Goal: Task Accomplishment & Management: Use online tool/utility

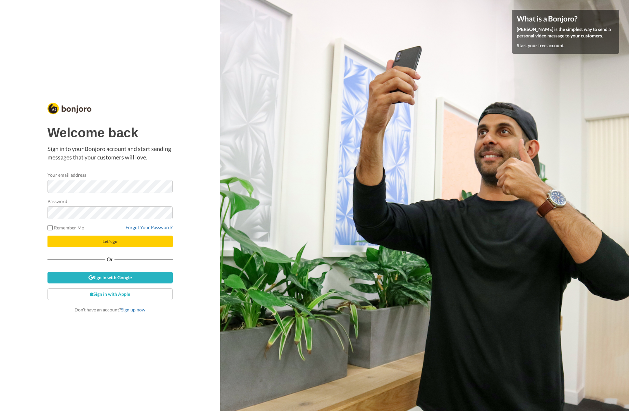
click at [0, 411] on nordpass-portal at bounding box center [0, 411] width 0 height 0
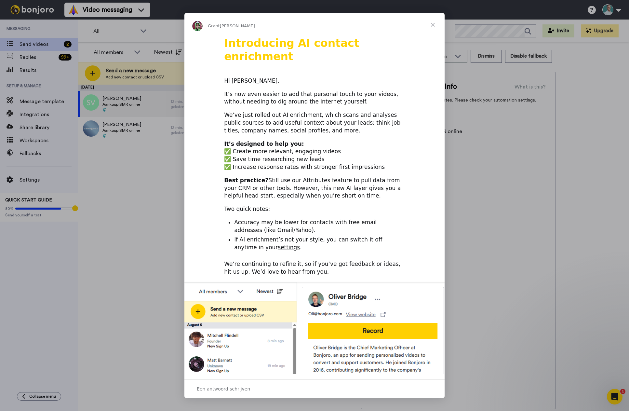
click at [278, 244] on link "settings" at bounding box center [289, 247] width 22 height 7
click at [433, 24] on span "Sluiten" at bounding box center [432, 24] width 23 height 23
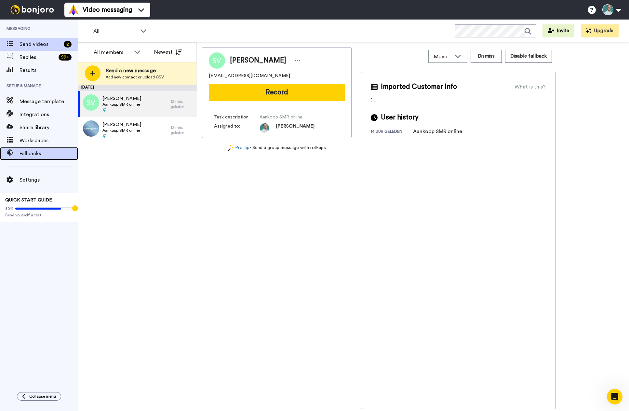
click at [35, 153] on span "Fallbacks" at bounding box center [49, 154] width 59 height 8
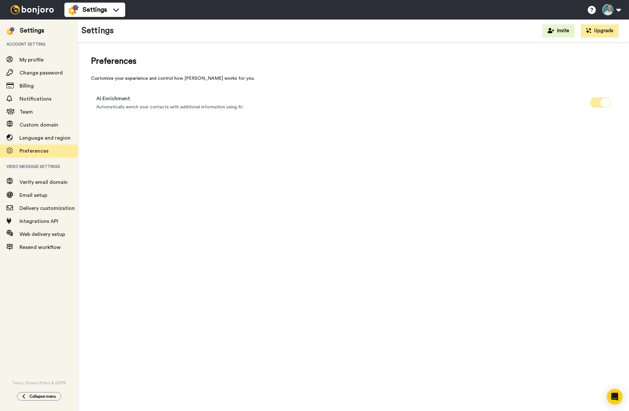
click at [596, 104] on span at bounding box center [600, 102] width 21 height 10
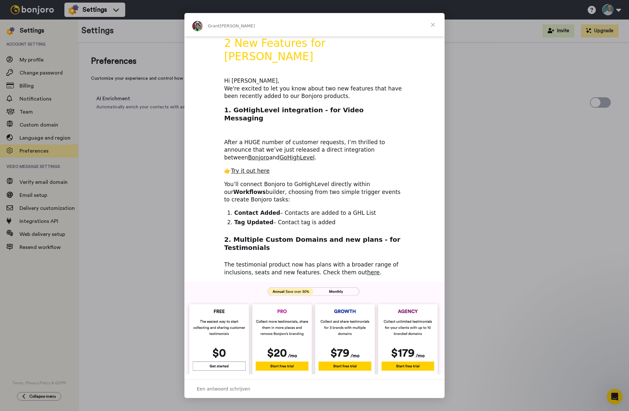
scroll to position [33, 0]
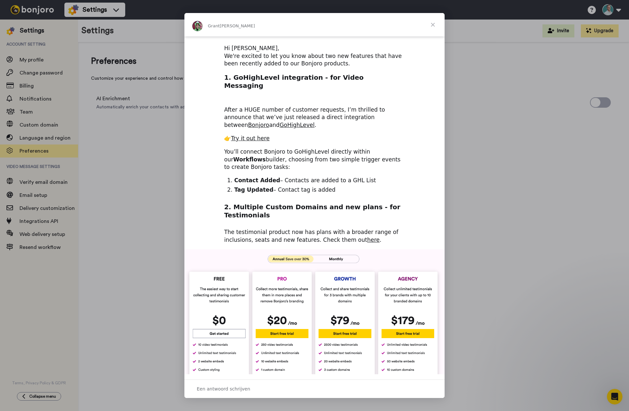
click at [435, 24] on span "Sluiten" at bounding box center [432, 24] width 23 height 23
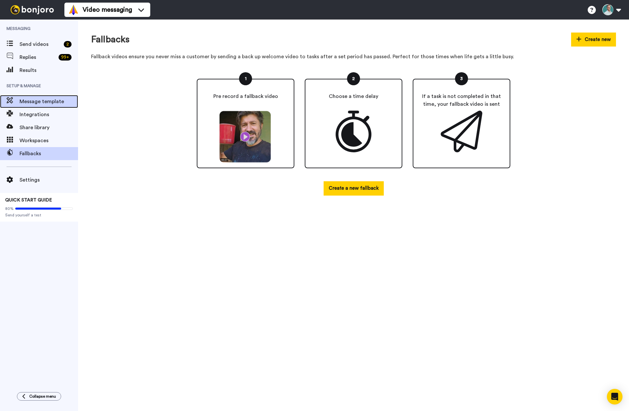
click at [49, 100] on span "Message template" at bounding box center [49, 102] width 59 height 8
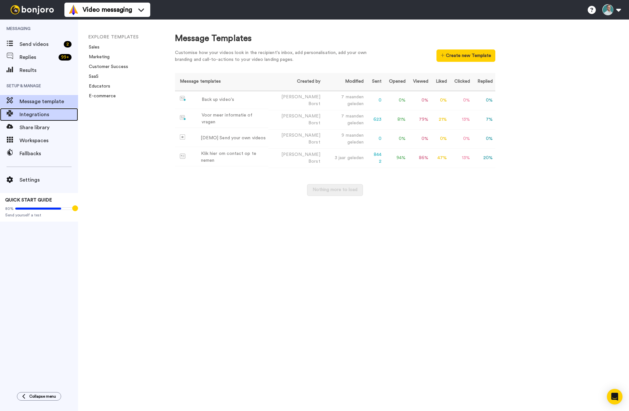
click at [43, 115] on span "Integrations" at bounding box center [49, 115] width 59 height 8
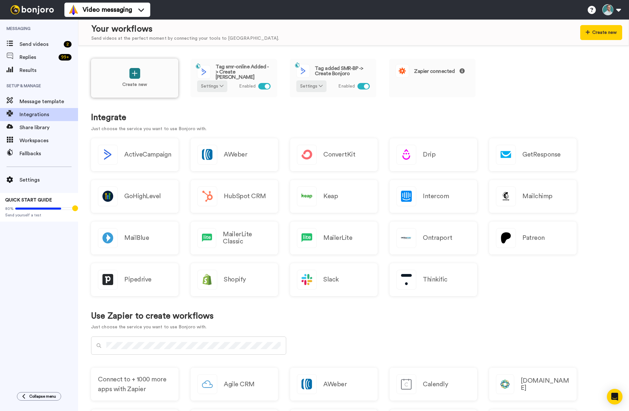
click at [134, 77] on button at bounding box center [134, 73] width 11 height 11
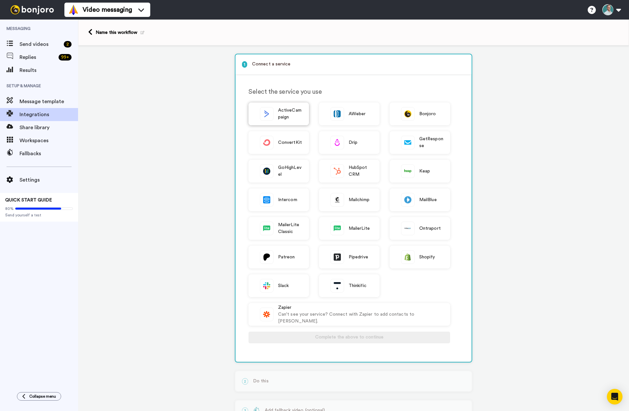
click at [291, 118] on span "ActiveCampaign" at bounding box center [290, 114] width 24 height 14
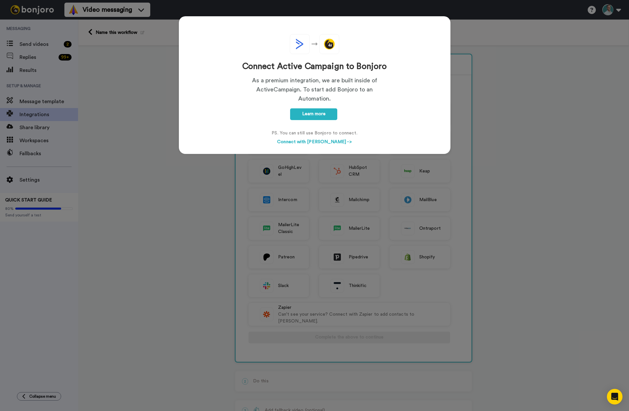
click at [313, 141] on button "Connect with [PERSON_NAME] ->" at bounding box center [314, 141] width 78 height 7
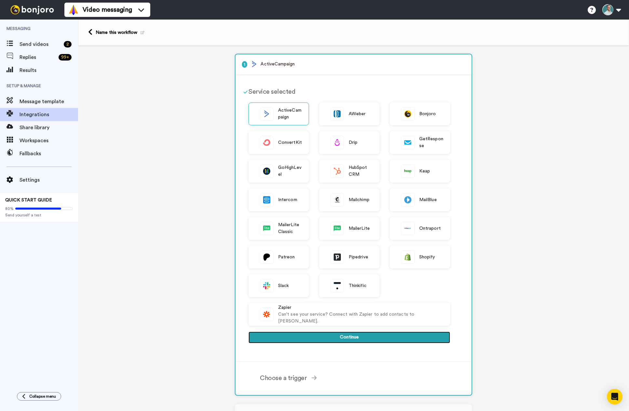
click at [350, 338] on button "Continue" at bounding box center [350, 338] width 202 height 12
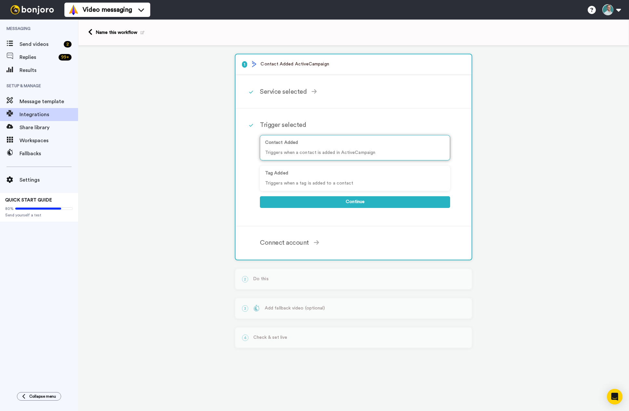
click at [304, 145] on p "Contact Added" at bounding box center [355, 142] width 180 height 7
click at [322, 180] on p "Triggers when a tag is added to a contact" at bounding box center [355, 183] width 180 height 7
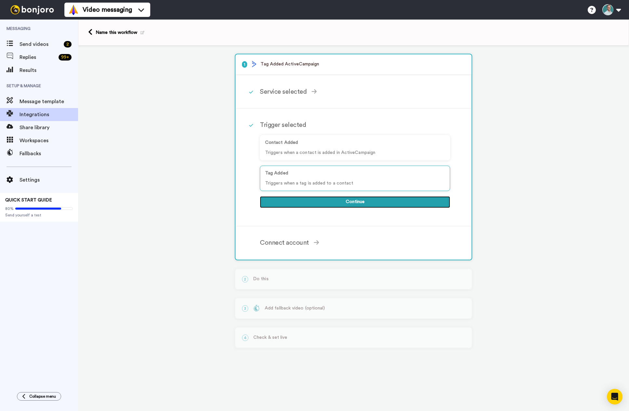
click at [353, 202] on button "Continue" at bounding box center [355, 202] width 190 height 12
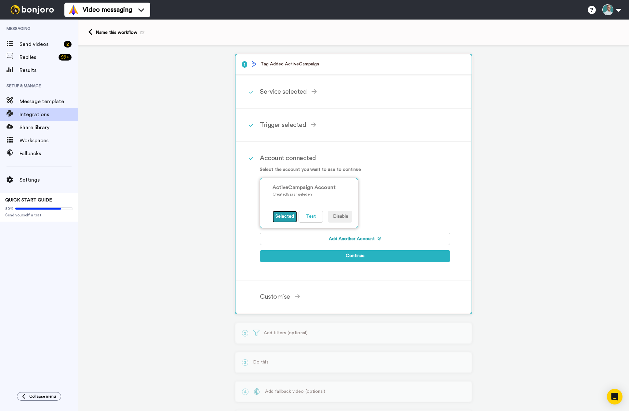
click at [282, 219] on button "Selected" at bounding box center [285, 217] width 24 height 12
click at [311, 215] on button "Test" at bounding box center [311, 217] width 24 height 12
click at [283, 218] on button "Selected" at bounding box center [285, 217] width 24 height 12
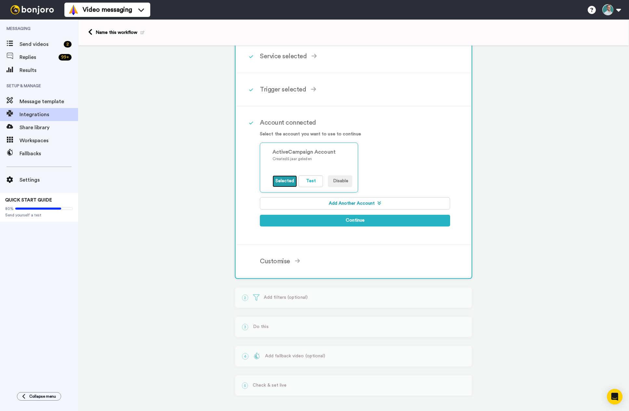
scroll to position [37, 0]
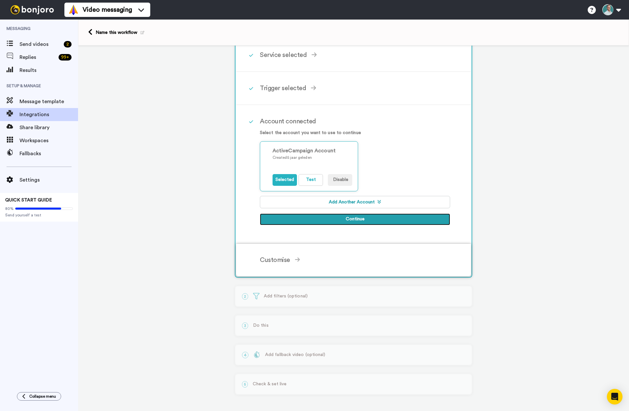
click at [357, 218] on button "Continue" at bounding box center [355, 219] width 190 height 12
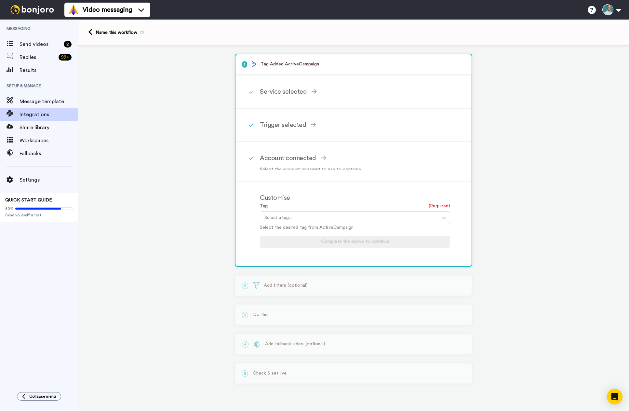
scroll to position [0, 0]
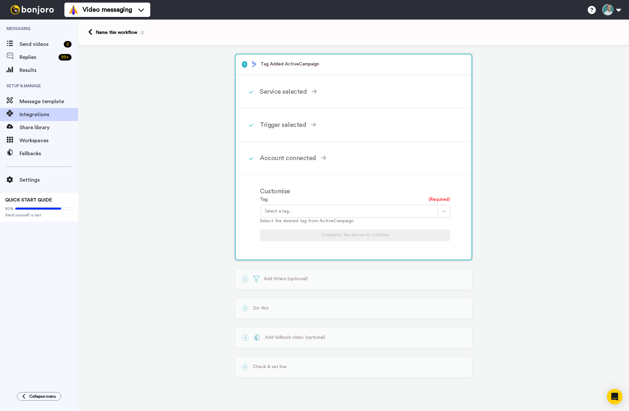
click at [288, 208] on div at bounding box center [350, 211] width 170 height 8
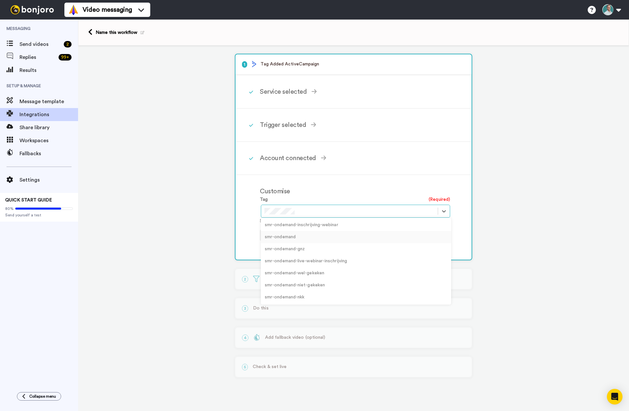
click at [291, 237] on div "smr-ondemand" at bounding box center [356, 237] width 190 height 12
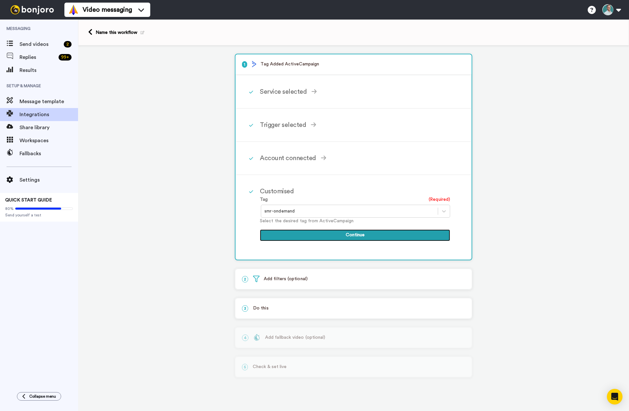
click at [351, 235] on button "Continue" at bounding box center [355, 235] width 190 height 12
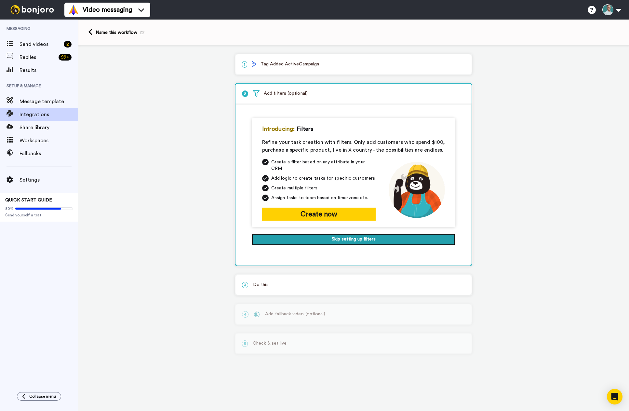
click at [353, 236] on button "Skip setting up filters" at bounding box center [354, 240] width 204 height 12
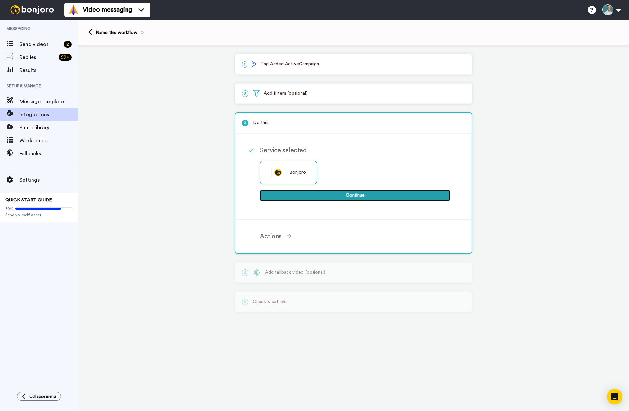
click at [351, 196] on button "Continue" at bounding box center [355, 196] width 190 height 12
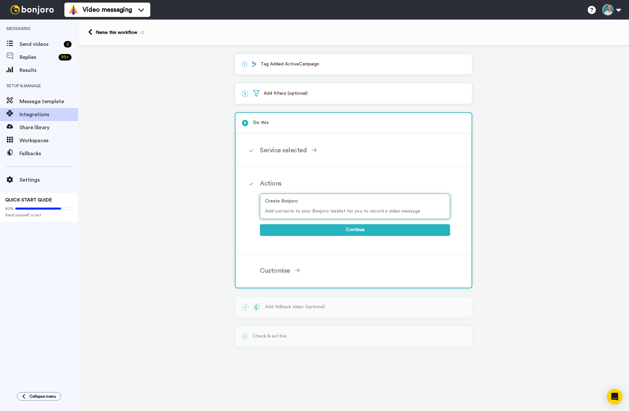
click at [363, 213] on p "Add contacts to your Bonjoro tasklist for you to record a video message" at bounding box center [355, 211] width 180 height 7
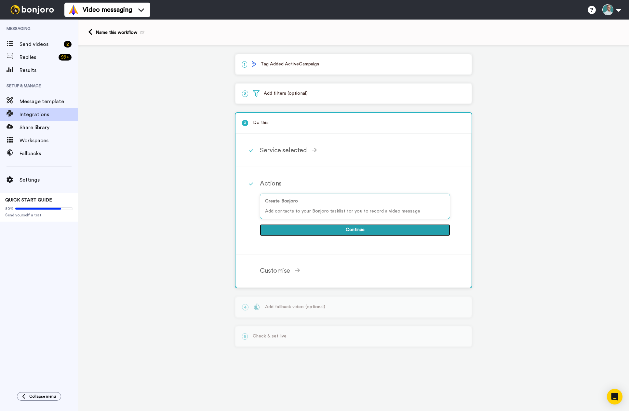
click at [360, 230] on button "Continue" at bounding box center [355, 230] width 190 height 12
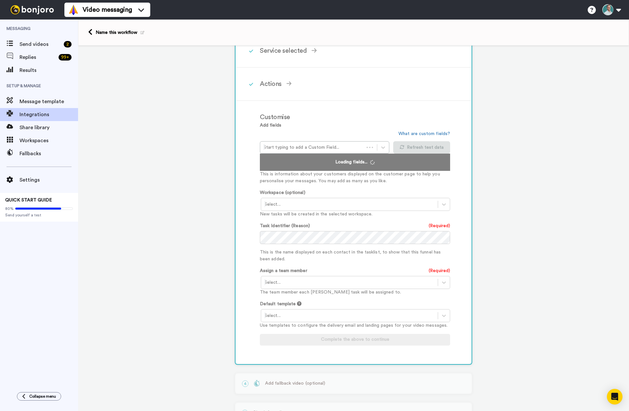
scroll to position [128, 0]
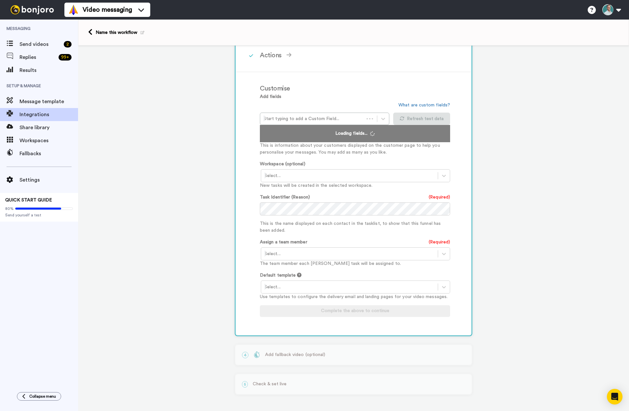
click at [301, 175] on div at bounding box center [350, 176] width 170 height 8
click at [246, 159] on div "Customise Add fields Start typing to add a Custom Field... What are custom fiel…" at bounding box center [353, 203] width 235 height 263
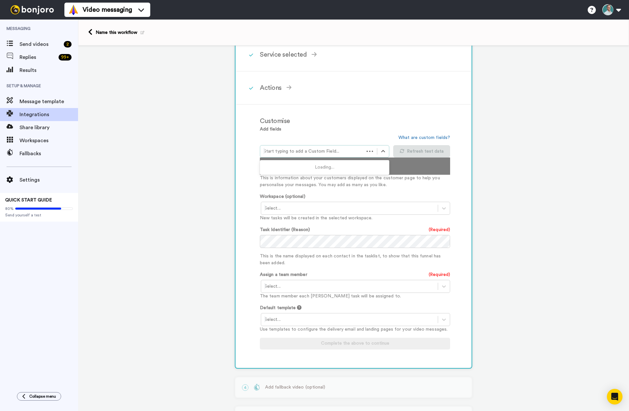
click at [319, 150] on div at bounding box center [312, 151] width 97 height 8
click at [380, 150] on icon at bounding box center [383, 151] width 7 height 7
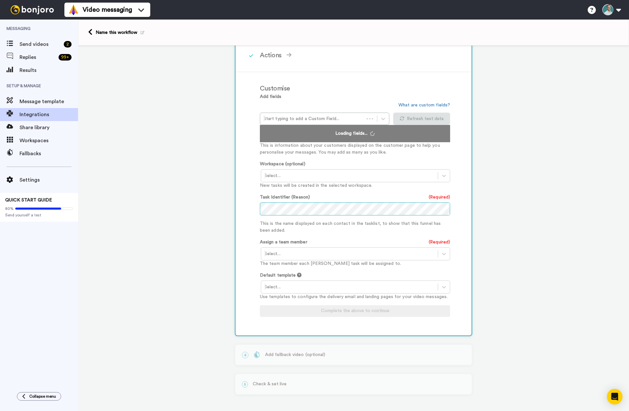
scroll to position [0, 0]
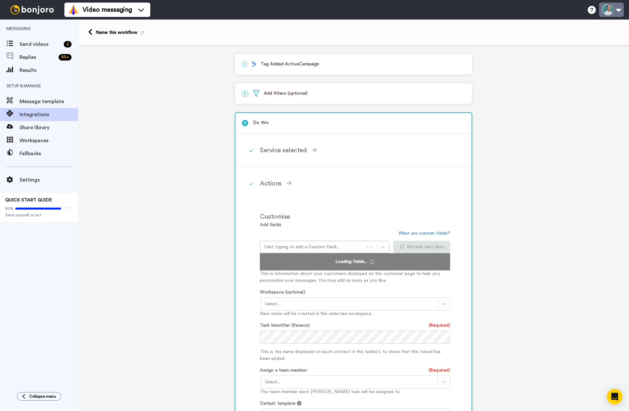
click at [611, 12] on button at bounding box center [611, 10] width 25 height 14
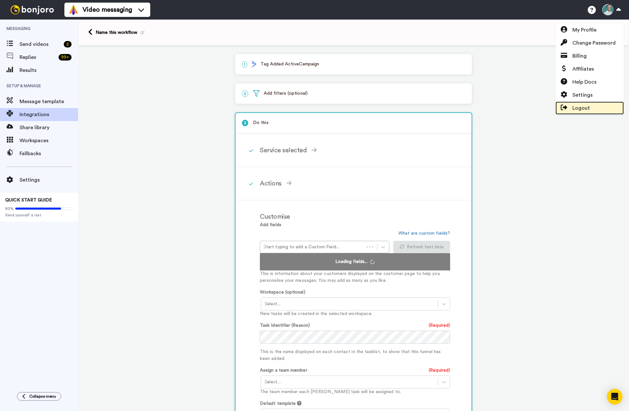
click at [584, 108] on span "Logout" at bounding box center [582, 108] width 18 height 8
